Goal: Find specific page/section: Find specific page/section

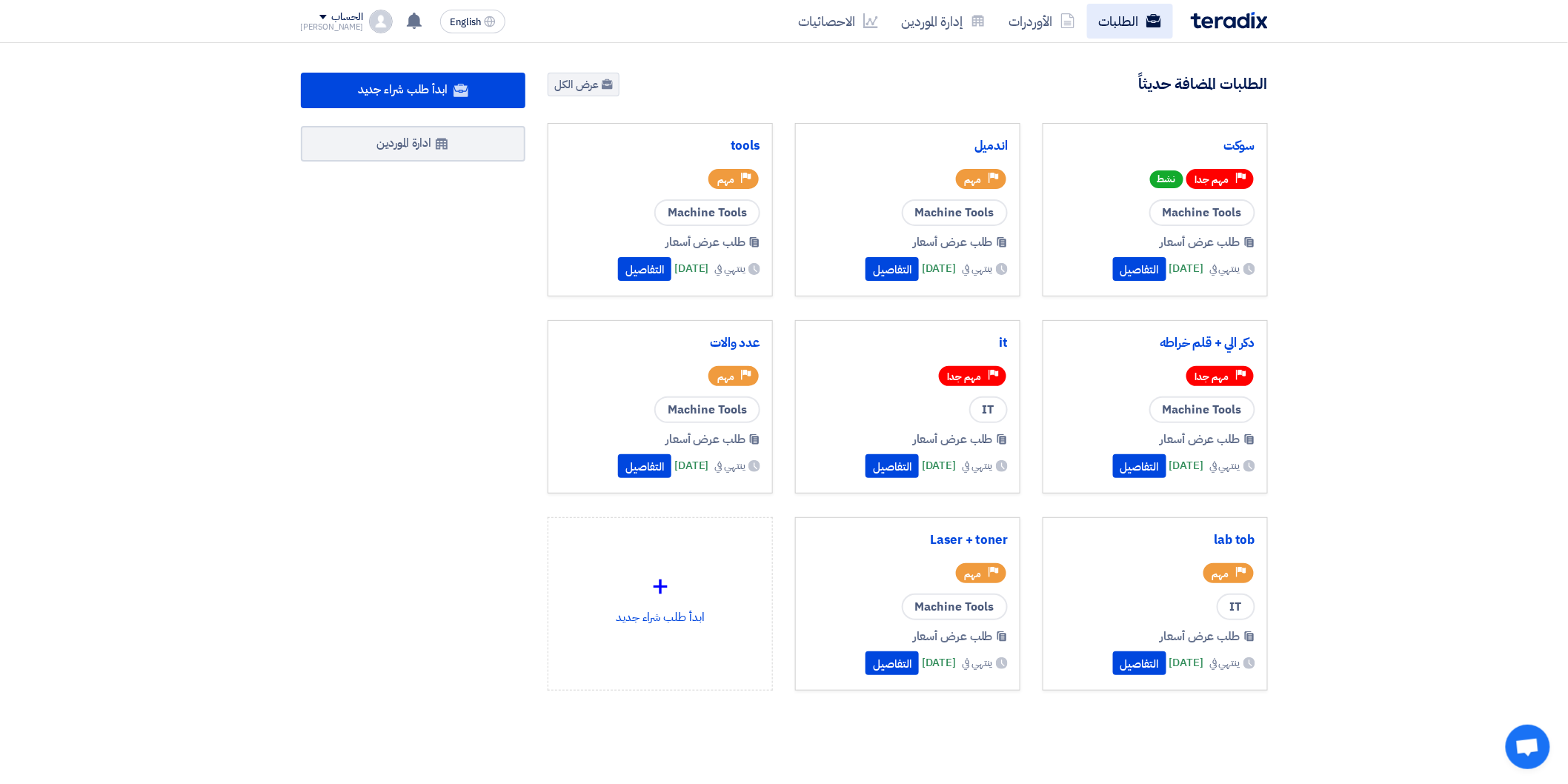
click at [1119, 35] on link "الطلبات" at bounding box center [1129, 21] width 86 height 35
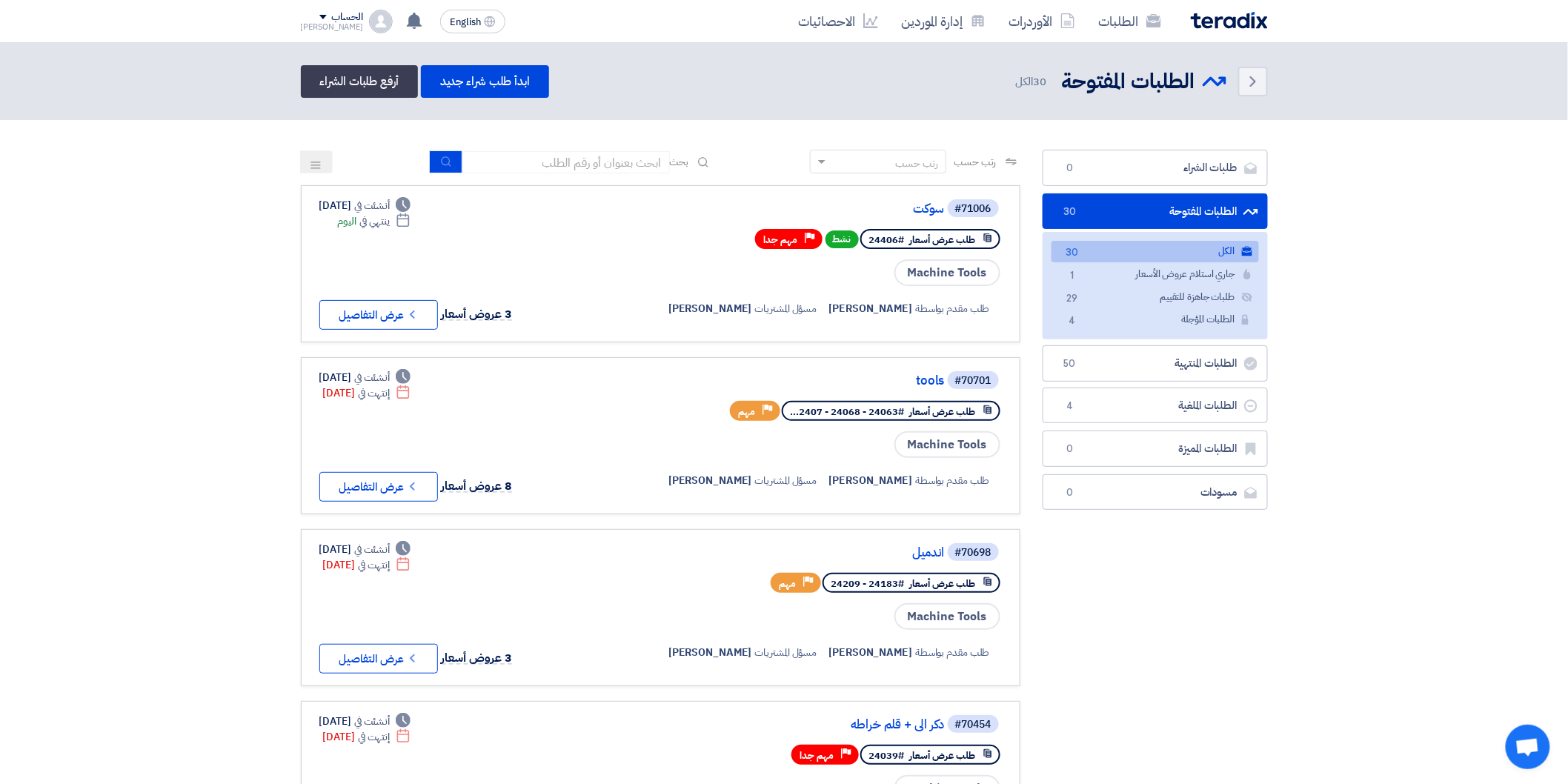
drag, startPoint x: 1432, startPoint y: 350, endPoint x: 1376, endPoint y: 215, distance: 146.2
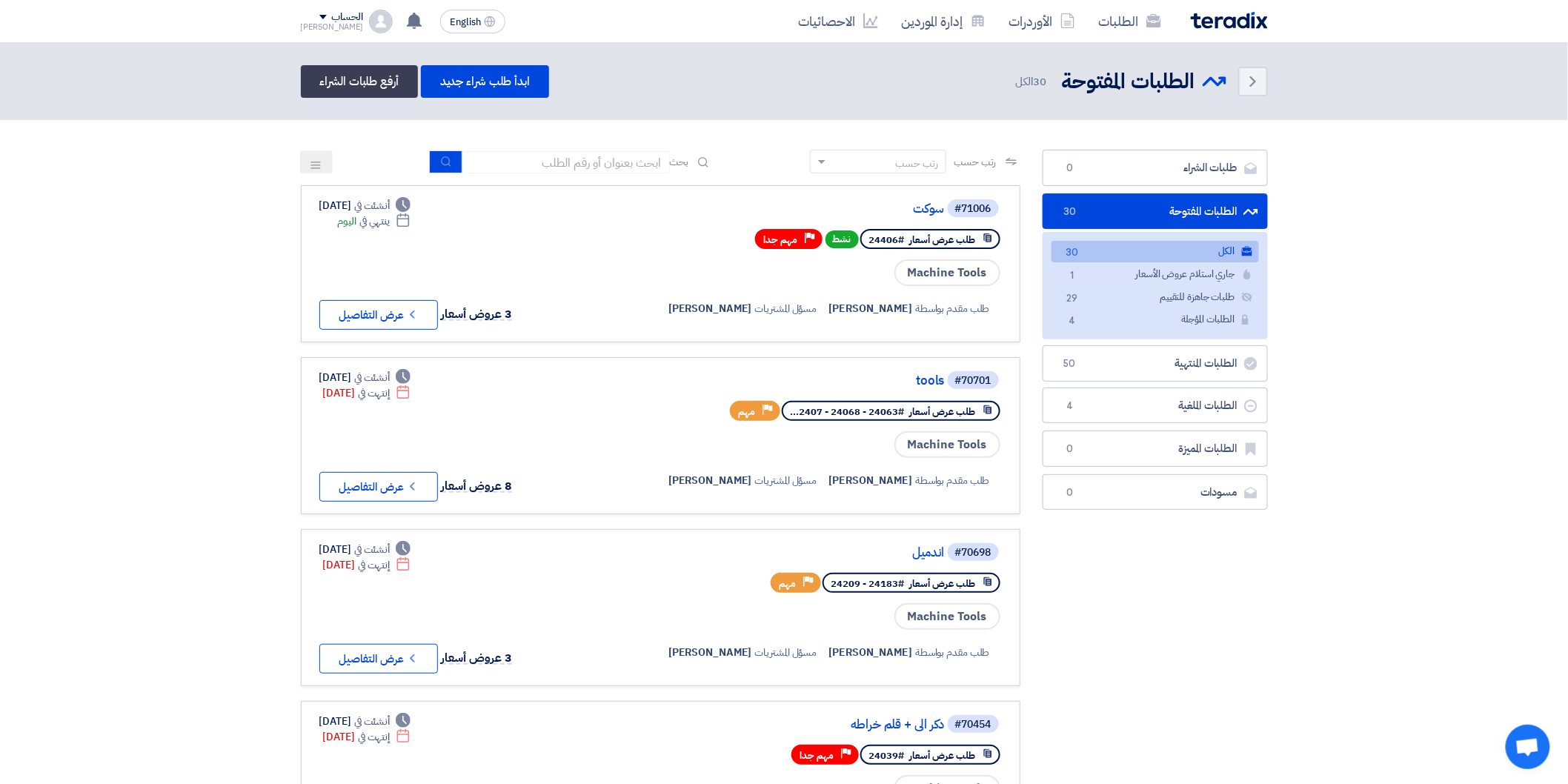
drag, startPoint x: 81, startPoint y: 166, endPoint x: 30, endPoint y: 128, distance: 63.6
drag, startPoint x: 30, startPoint y: 128, endPoint x: 1292, endPoint y: 129, distance: 1262.0
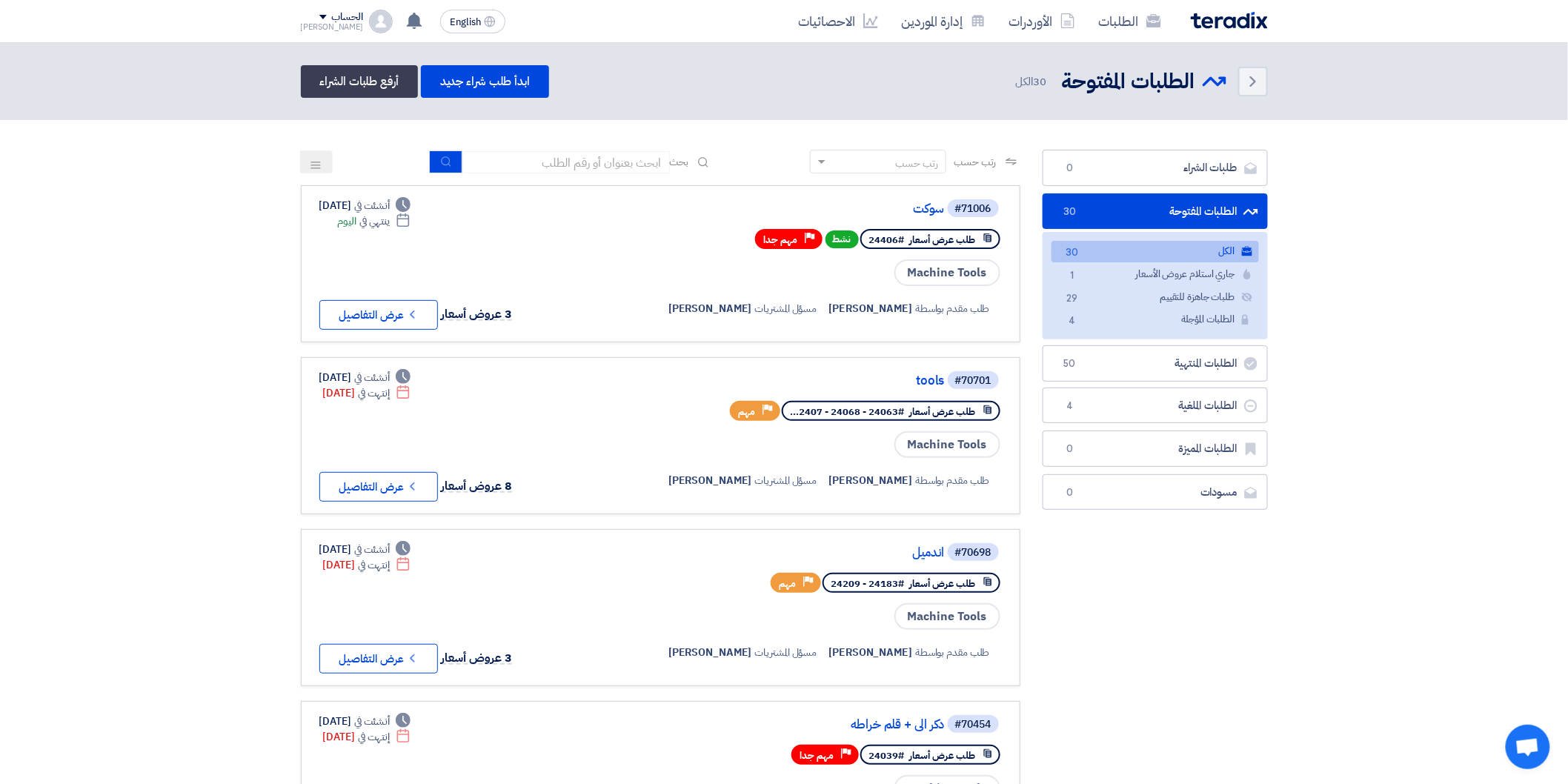
click at [1271, 106] on header "Back الطلبات المفتوحة الطلبات المفتوحة 30" at bounding box center [784, 82] width 1568 height 77
drag, startPoint x: 1271, startPoint y: 106, endPoint x: 1272, endPoint y: 77, distance: 29.0
drag, startPoint x: 1272, startPoint y: 77, endPoint x: 1263, endPoint y: 128, distance: 51.8
click at [1302, 115] on header "Back الطلبات المفتوحة الطلبات المفتوحة 30" at bounding box center [784, 82] width 1568 height 77
